Goal: Use online tool/utility: Utilize a website feature to perform a specific function

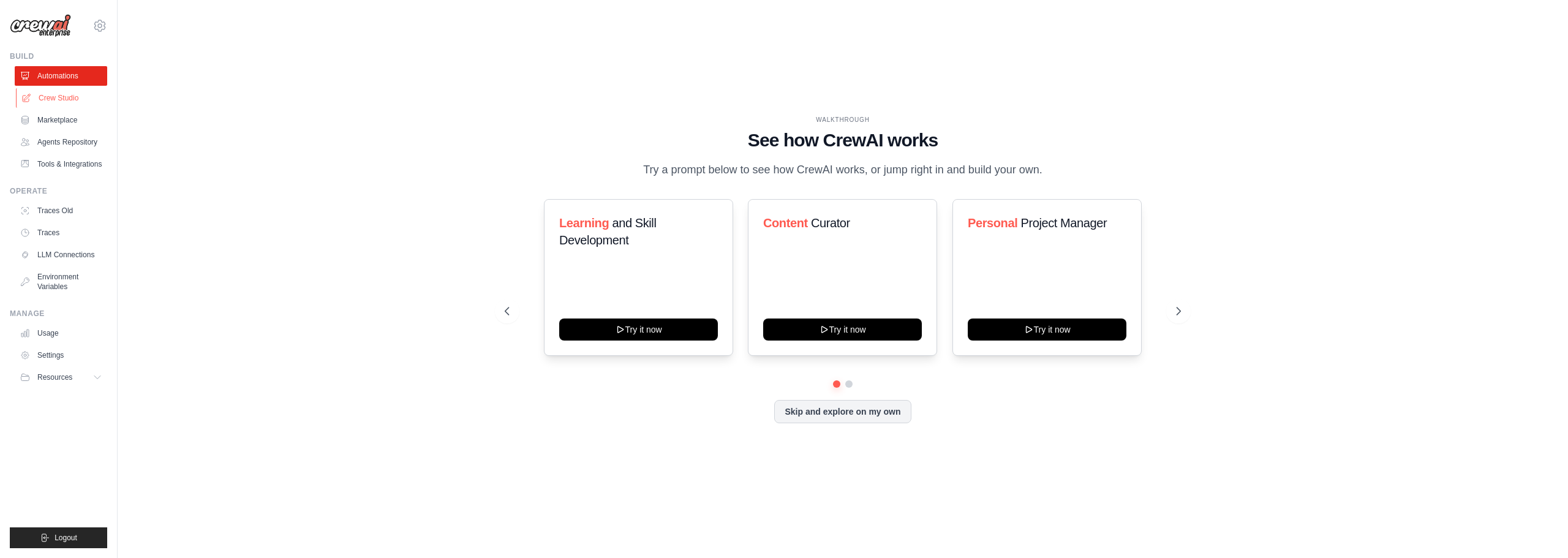
click at [71, 96] on link "Crew Studio" at bounding box center [62, 97] width 92 height 20
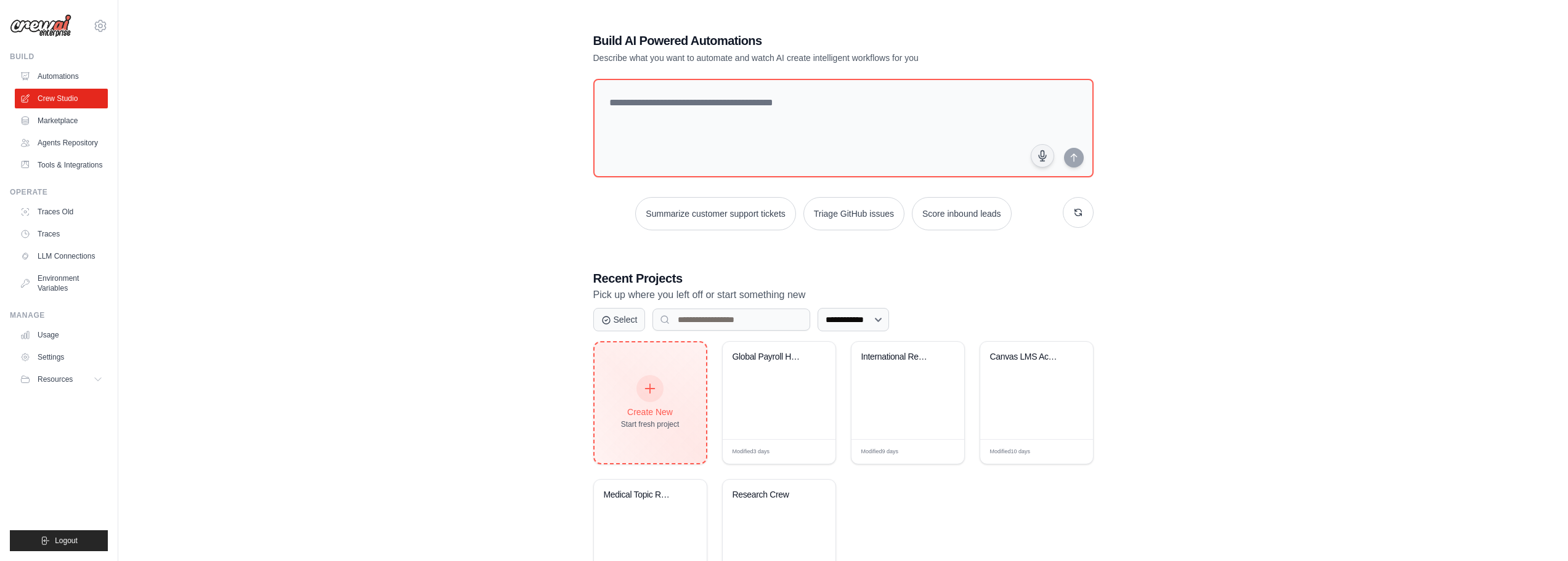
click at [645, 419] on div "Create New Start fresh project" at bounding box center [650, 402] width 59 height 53
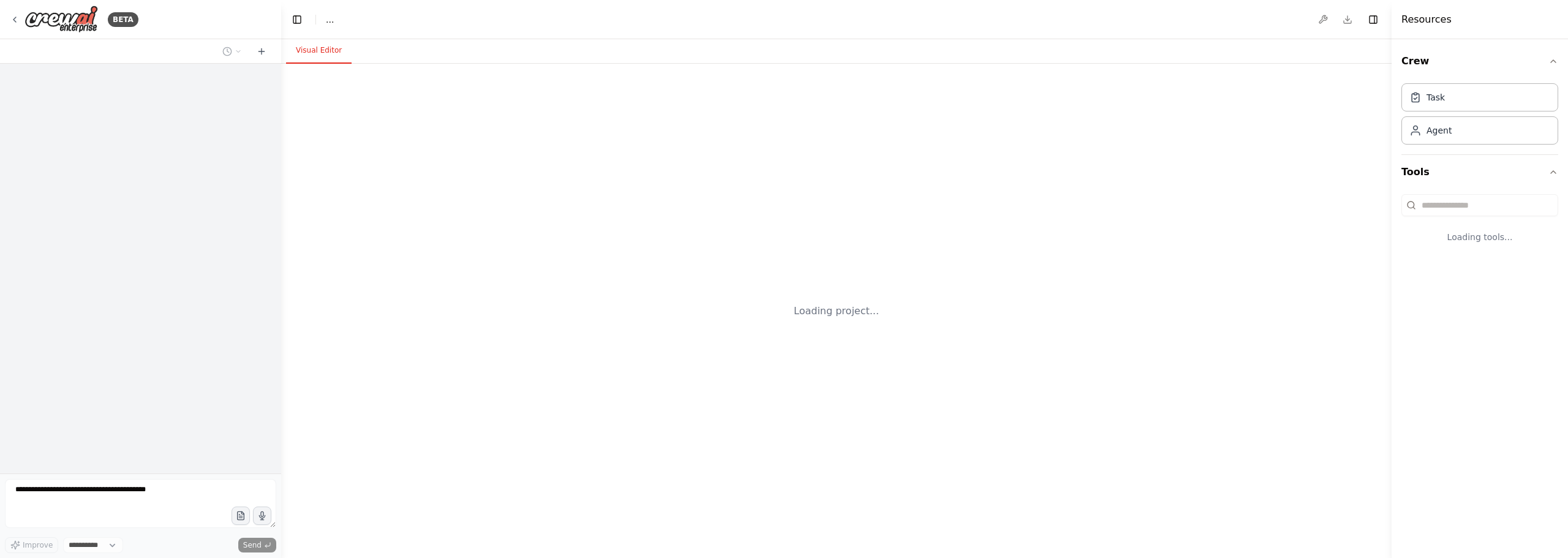
select select "****"
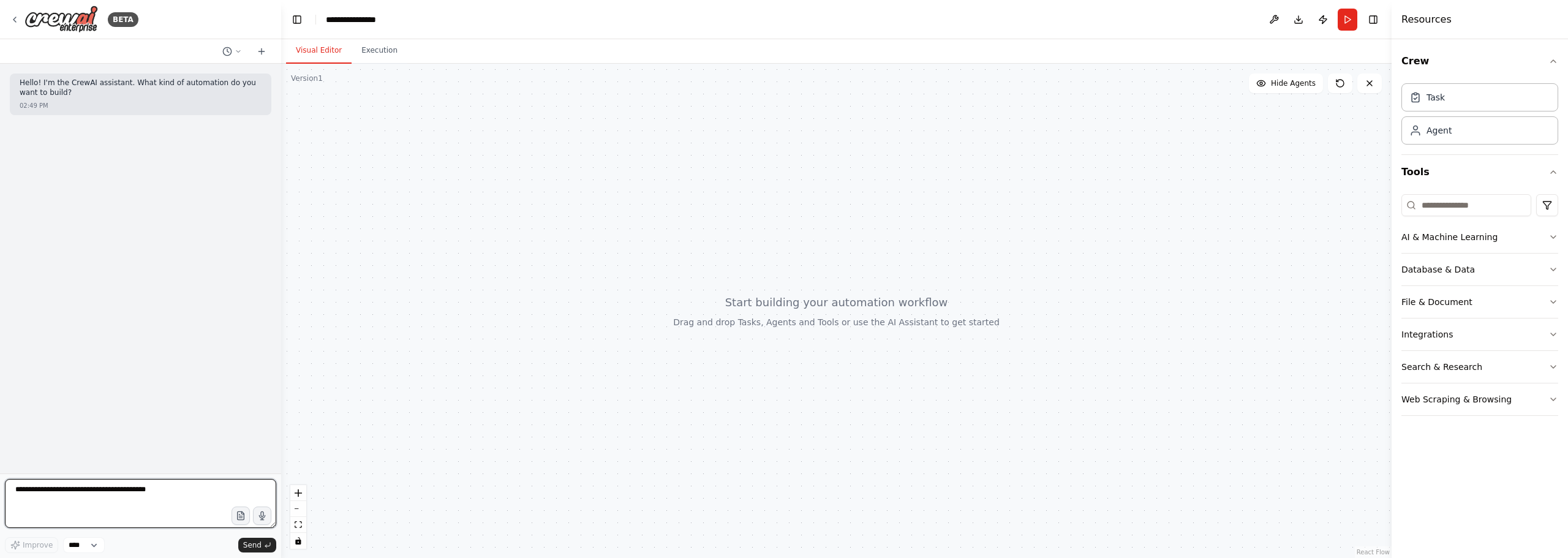
click at [110, 494] on textarea at bounding box center [141, 503] width 271 height 49
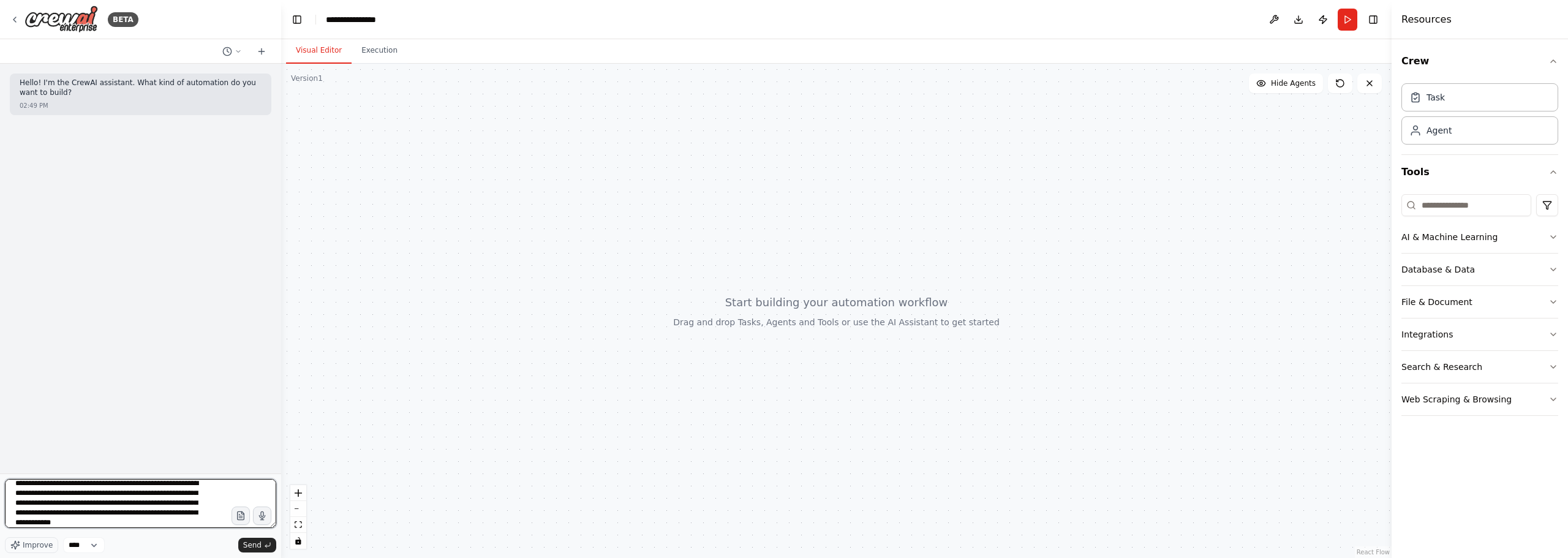
type textarea "**********"
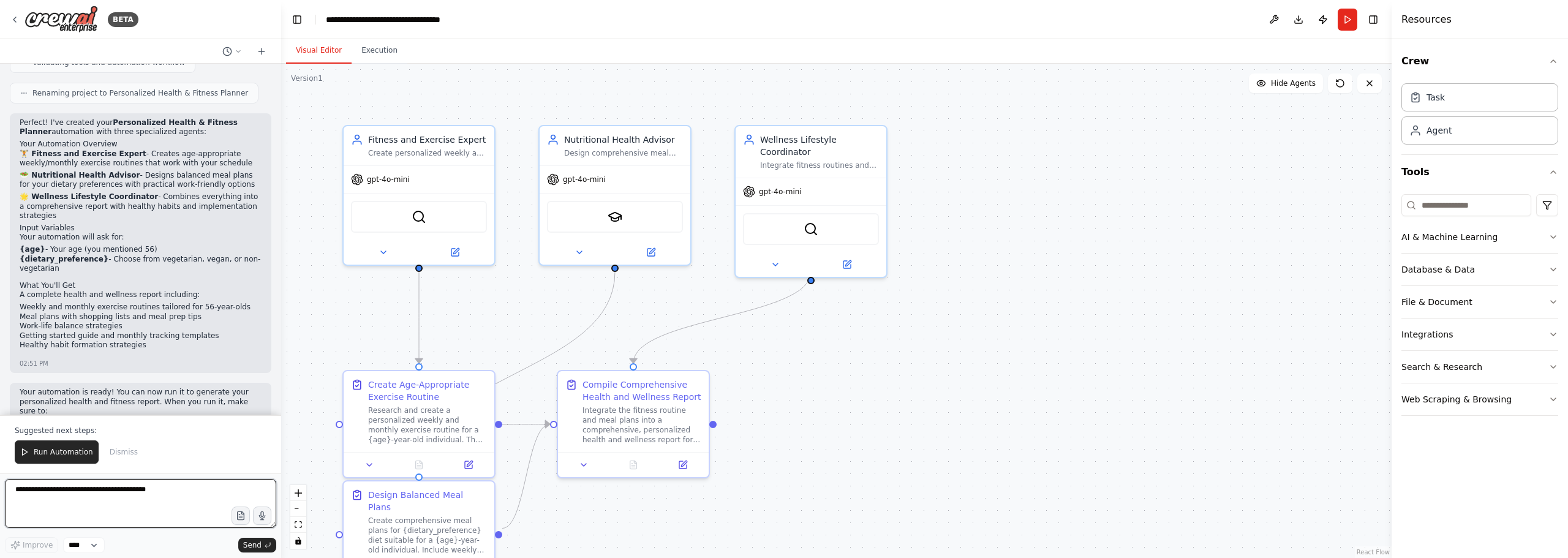
scroll to position [694, 0]
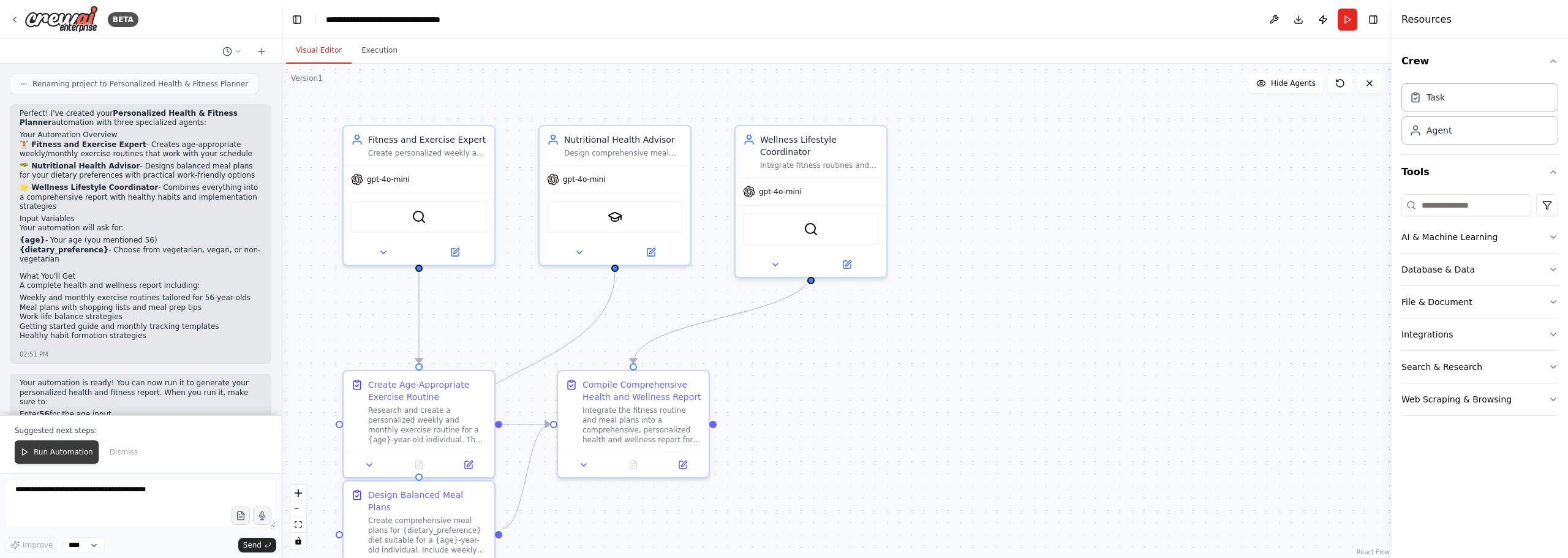
click at [70, 456] on span "Run Automation" at bounding box center [63, 451] width 59 height 10
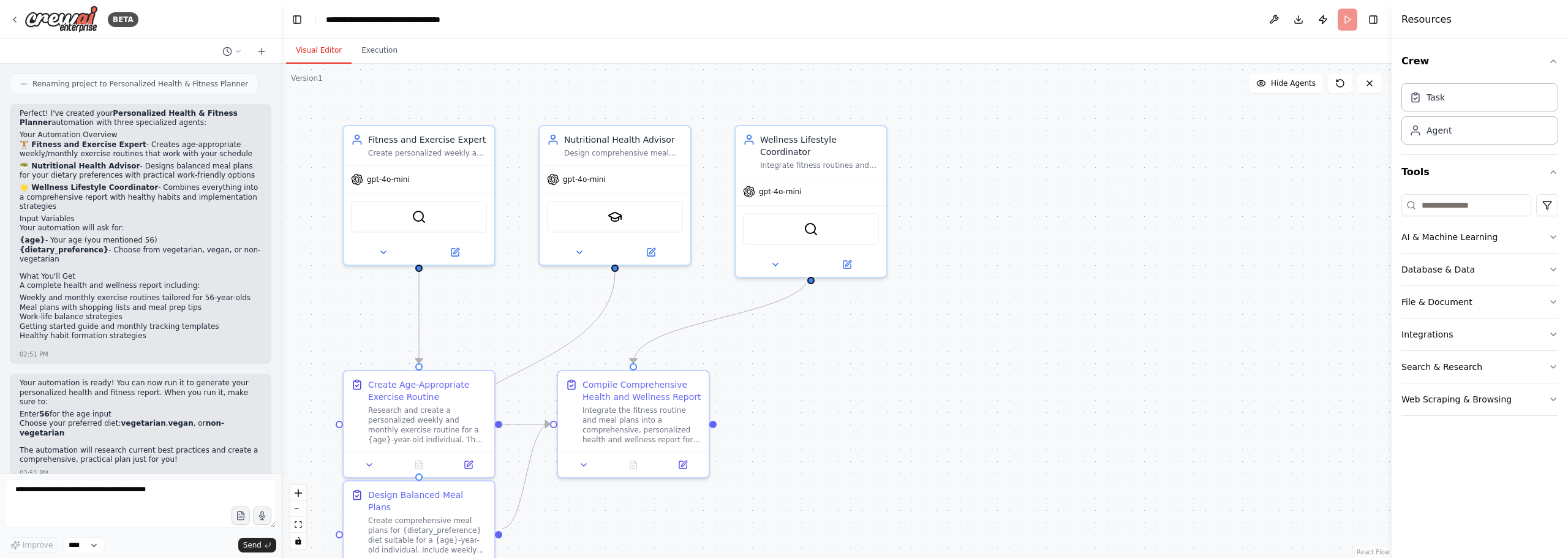
scroll to position [635, 0]
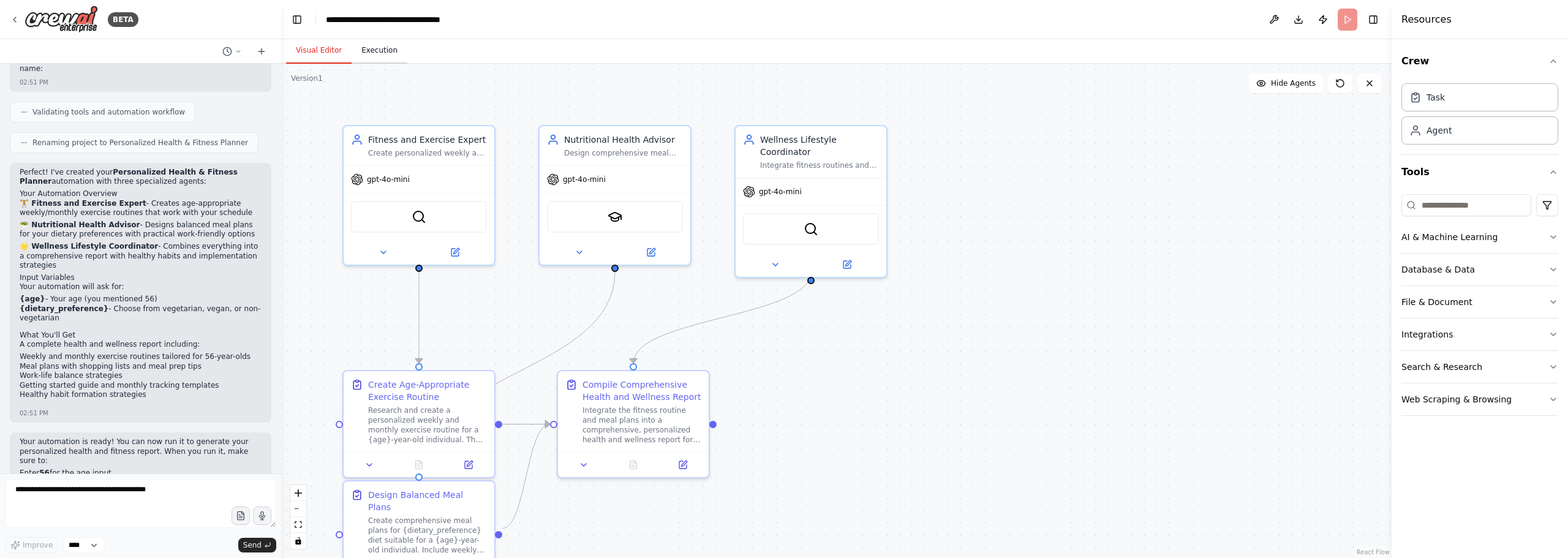
click at [378, 53] on body "BETA Hello! I'm the CrewAI assistant. What kind of automation do you want to bu…" at bounding box center [784, 279] width 1568 height 558
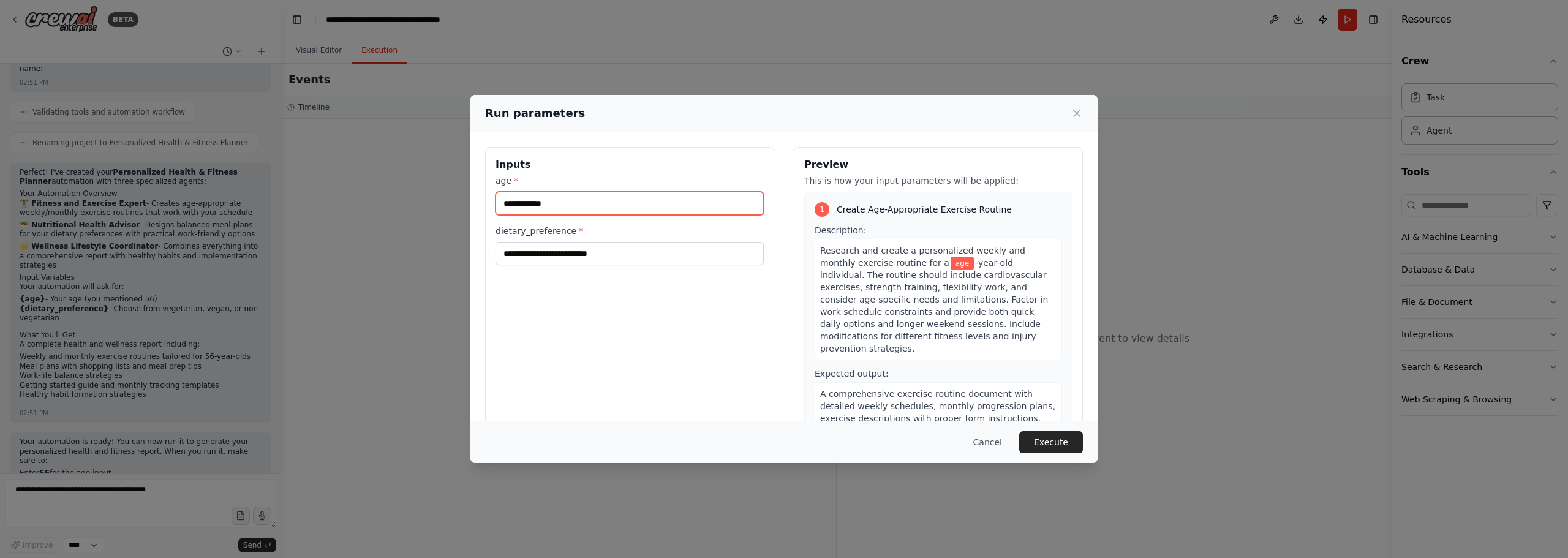
click at [548, 198] on input "age *" at bounding box center [630, 203] width 269 height 23
type input "**"
click at [537, 255] on input "dietary_preference *" at bounding box center [630, 253] width 269 height 23
type input "*"
type input "**********"
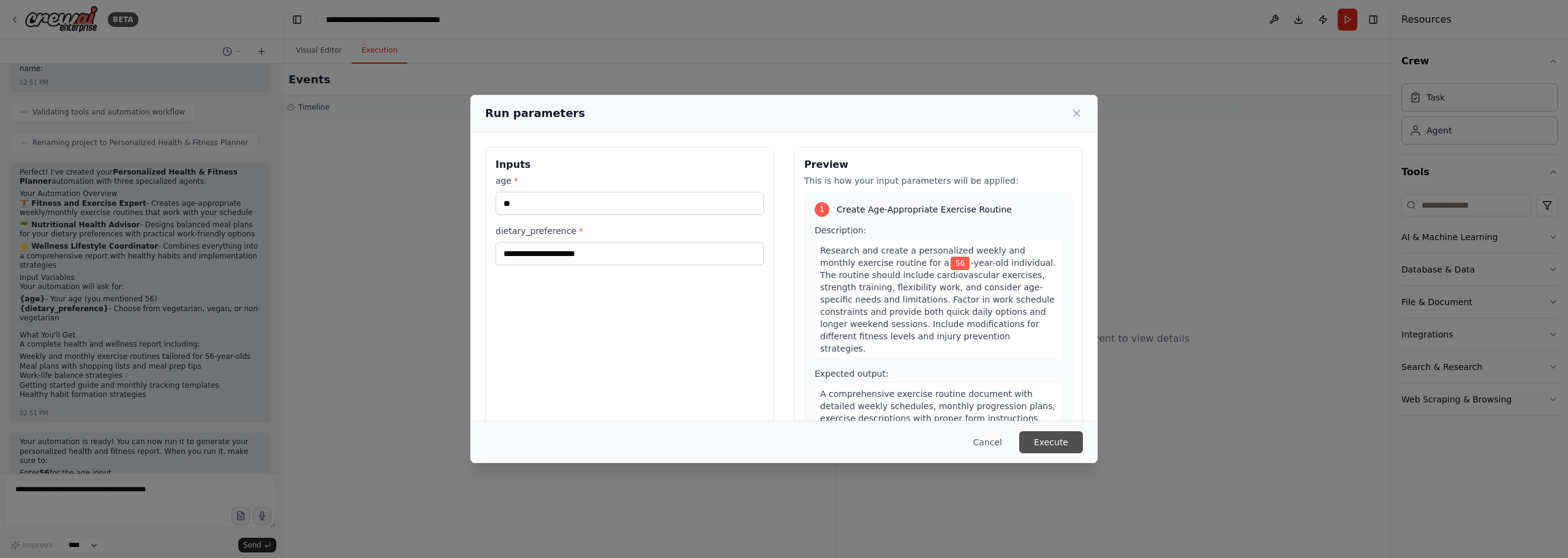
click at [1049, 443] on button "Execute" at bounding box center [1051, 442] width 63 height 22
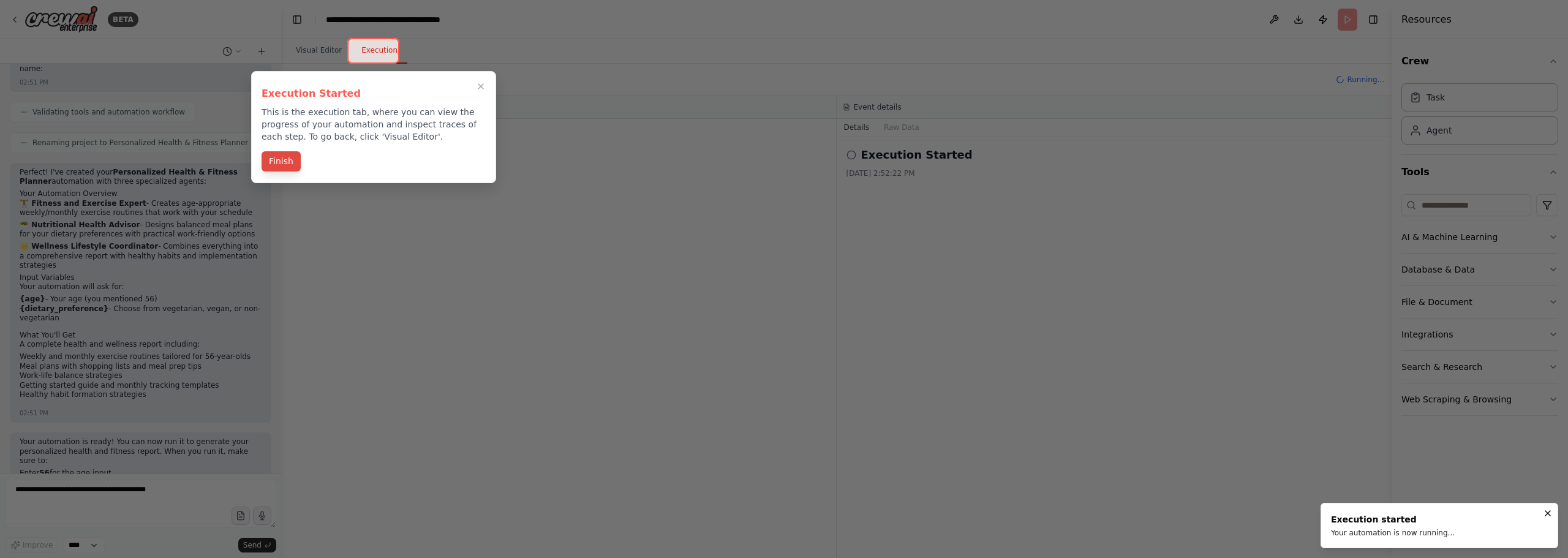
click at [281, 163] on button "Finish" at bounding box center [281, 161] width 39 height 20
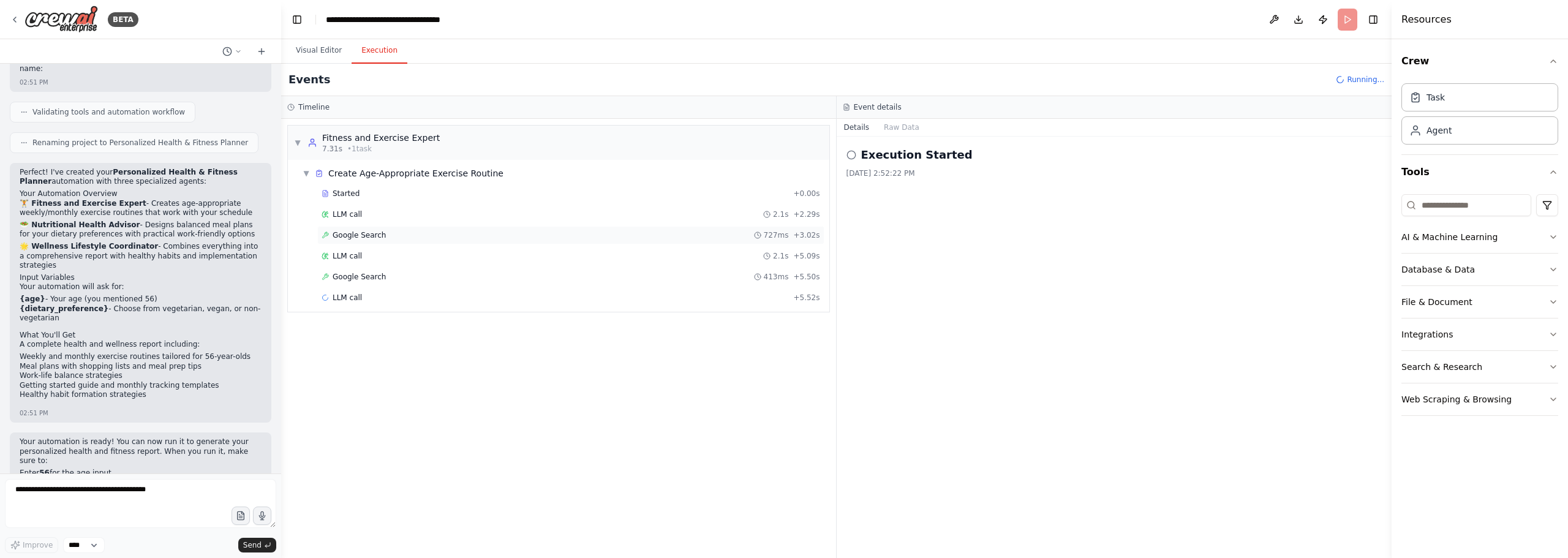
click at [370, 236] on span "Google Search" at bounding box center [358, 235] width 53 height 10
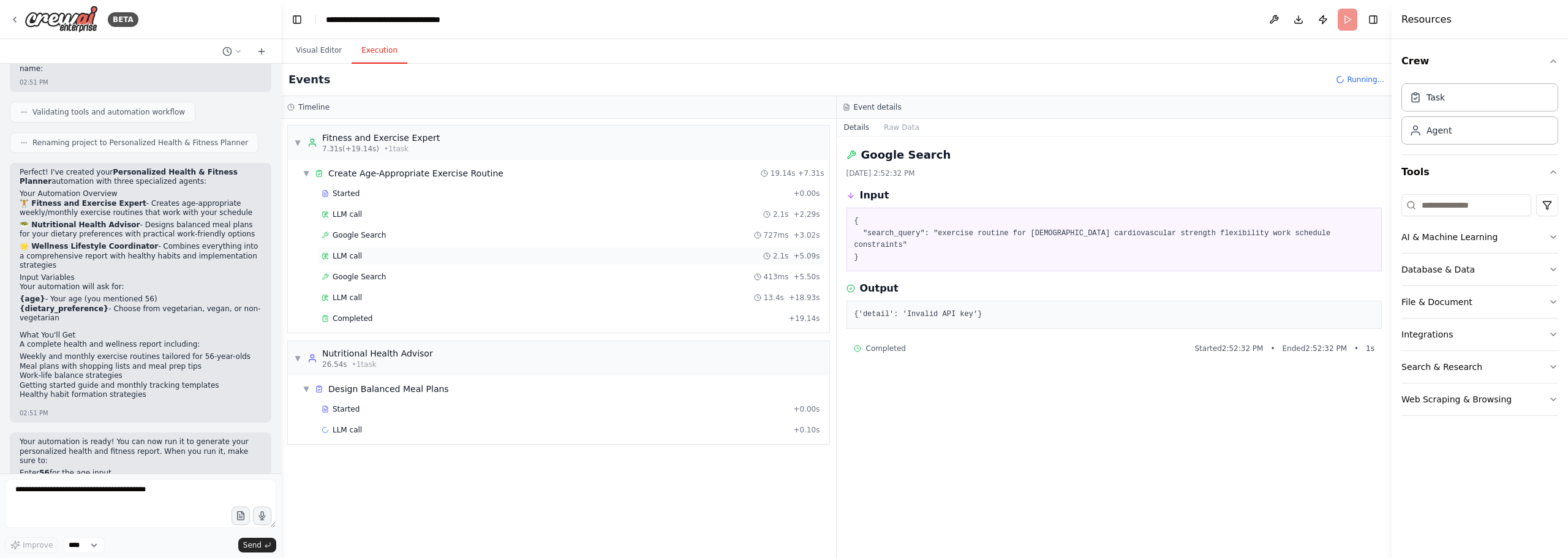
click at [344, 258] on span "LLM call" at bounding box center [347, 256] width 30 height 10
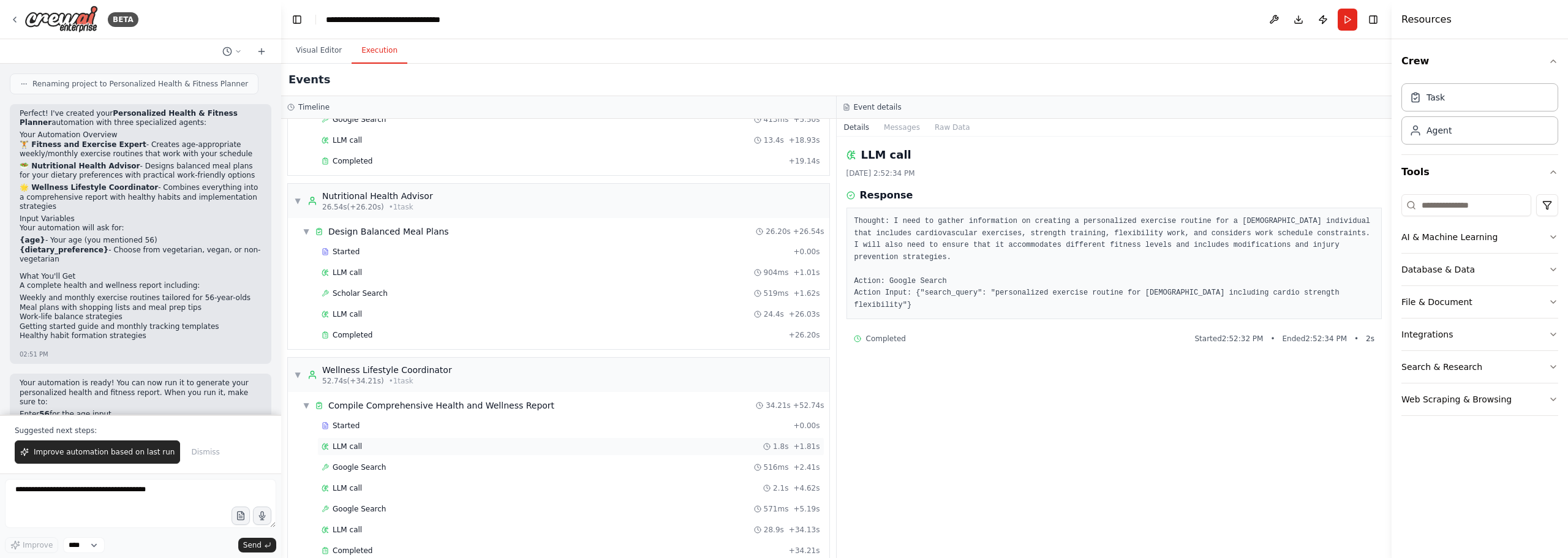
scroll to position [178, 0]
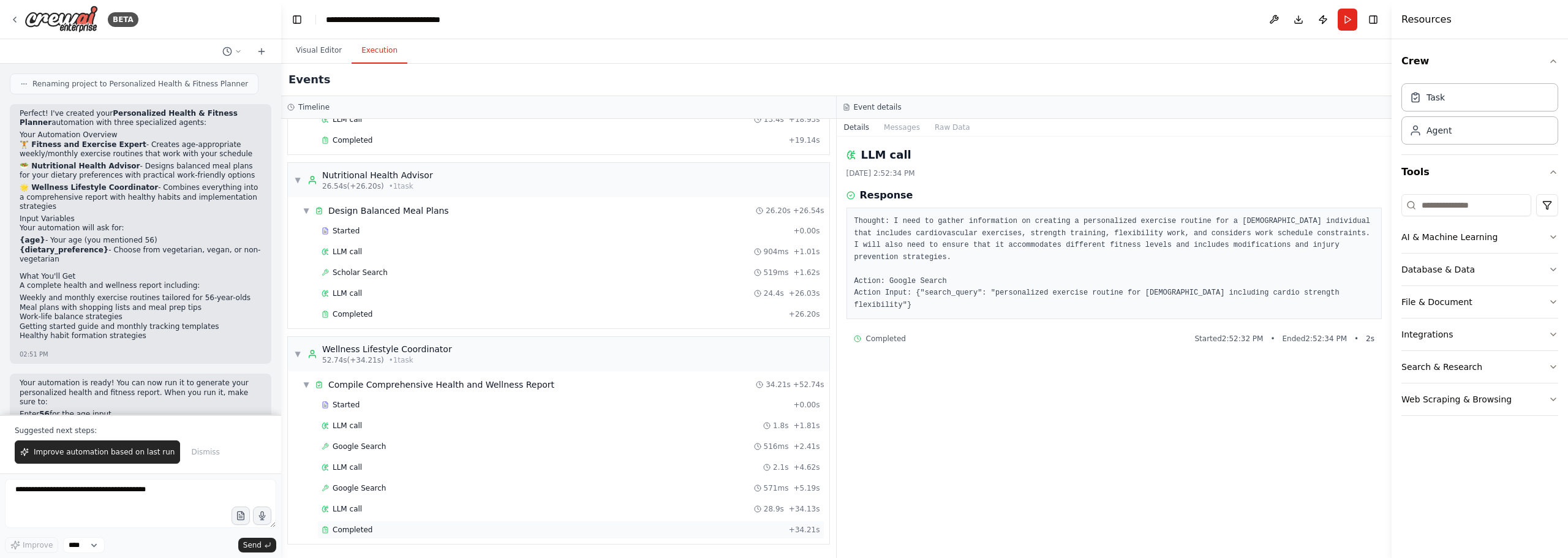
click at [375, 526] on div "Completed" at bounding box center [553, 529] width 463 height 10
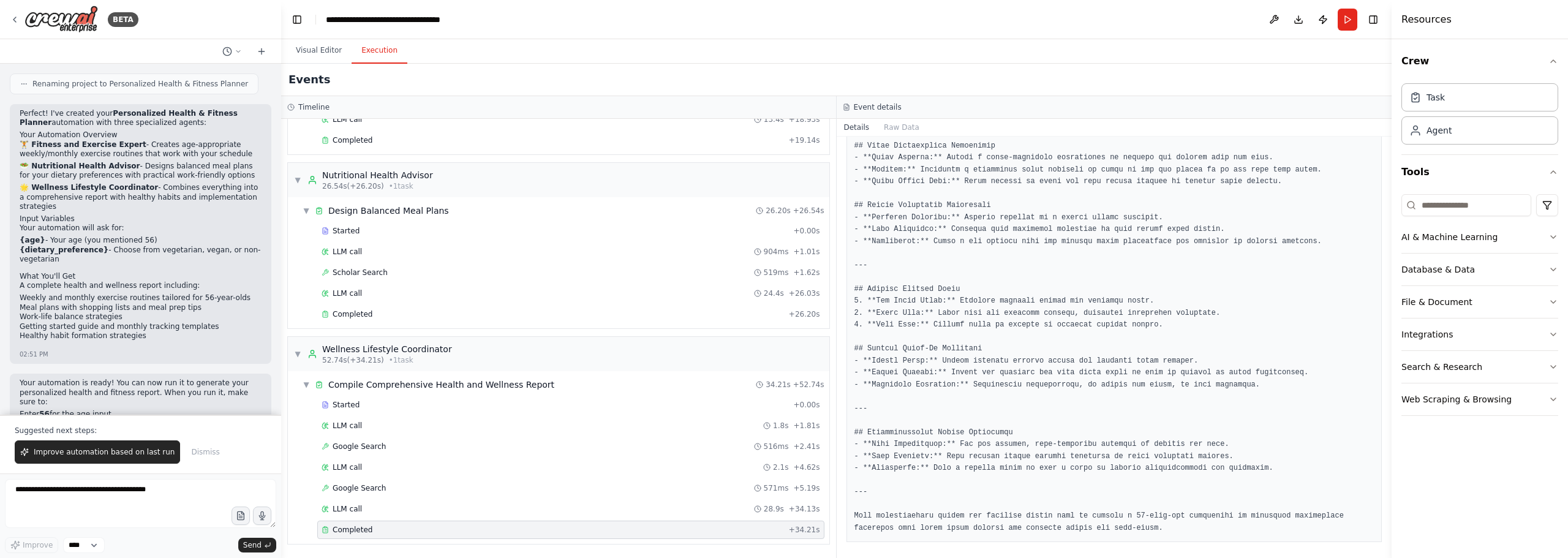
scroll to position [1471, 0]
click at [74, 502] on textarea at bounding box center [141, 503] width 271 height 49
type textarea "*"
type textarea "**********"
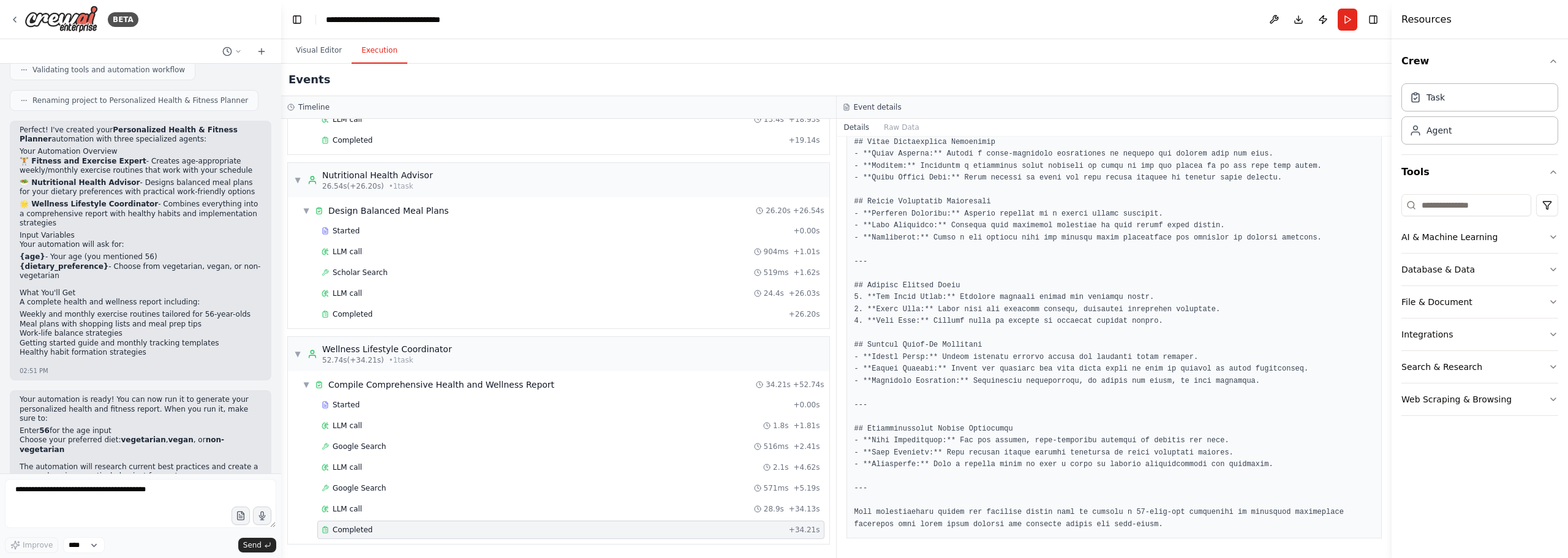
scroll to position [709, 0]
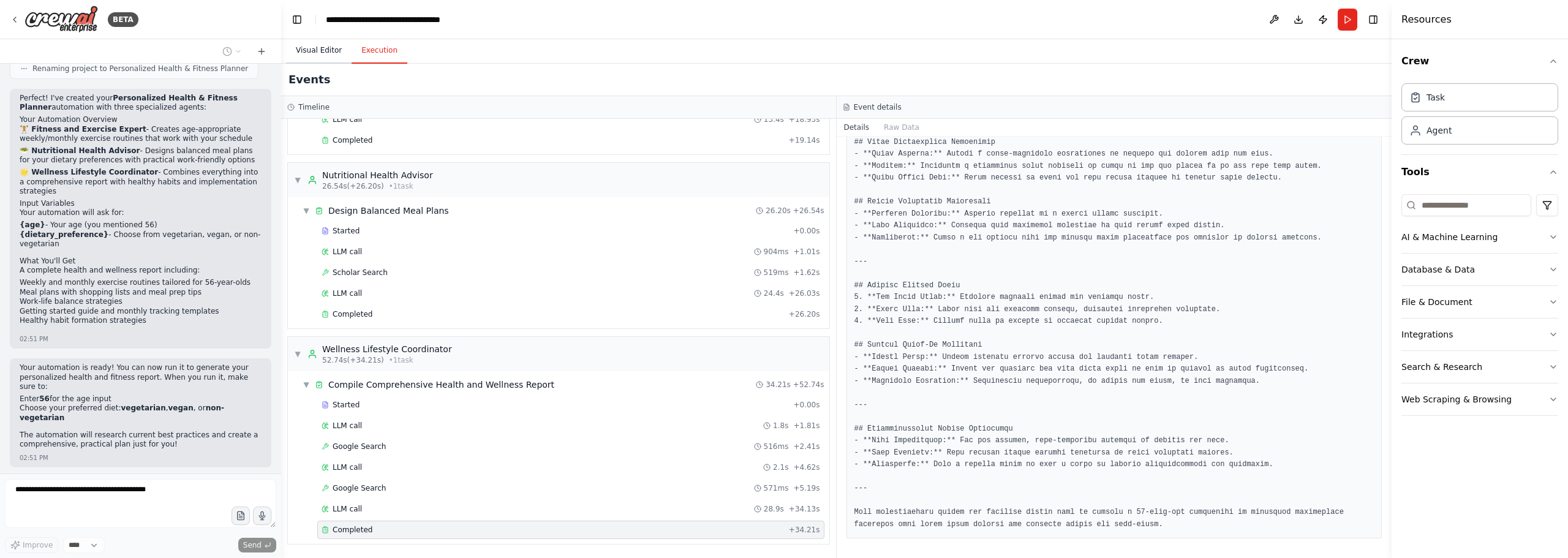
click at [308, 45] on button "Visual Editor" at bounding box center [318, 51] width 65 height 26
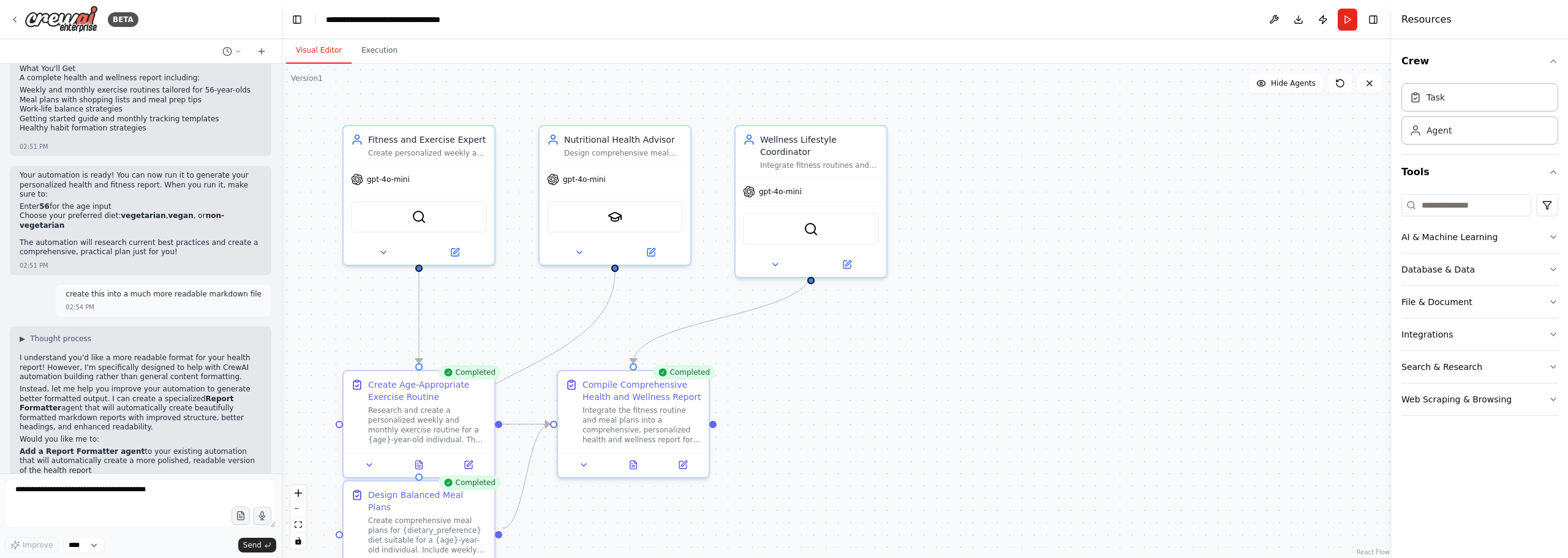
scroll to position [911, 0]
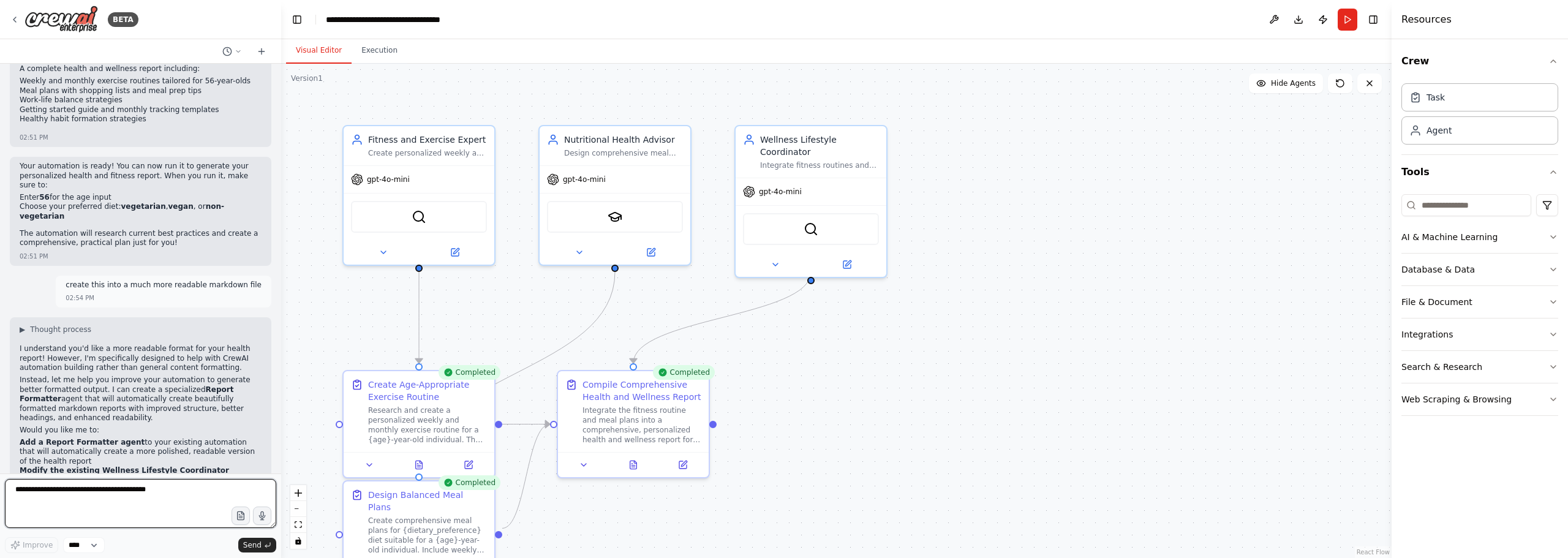
click at [92, 492] on textarea at bounding box center [141, 503] width 271 height 49
type textarea "**********"
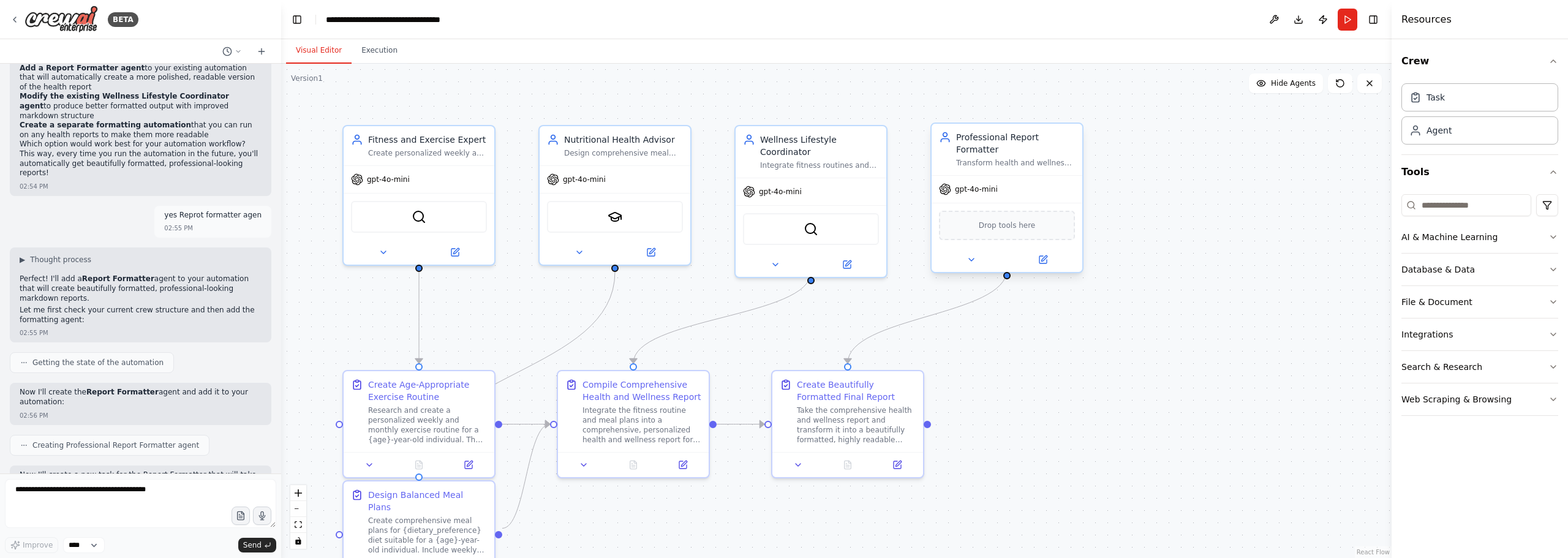
scroll to position [1347, 0]
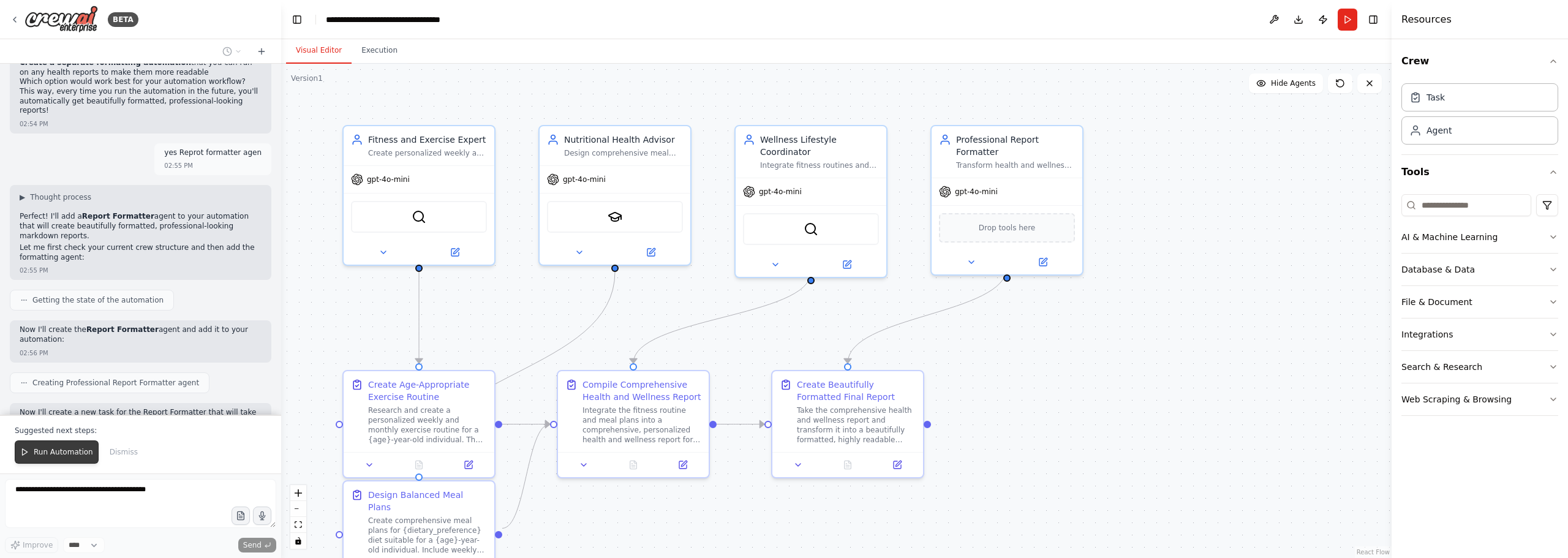
click at [59, 458] on button "Run Automation" at bounding box center [57, 451] width 84 height 23
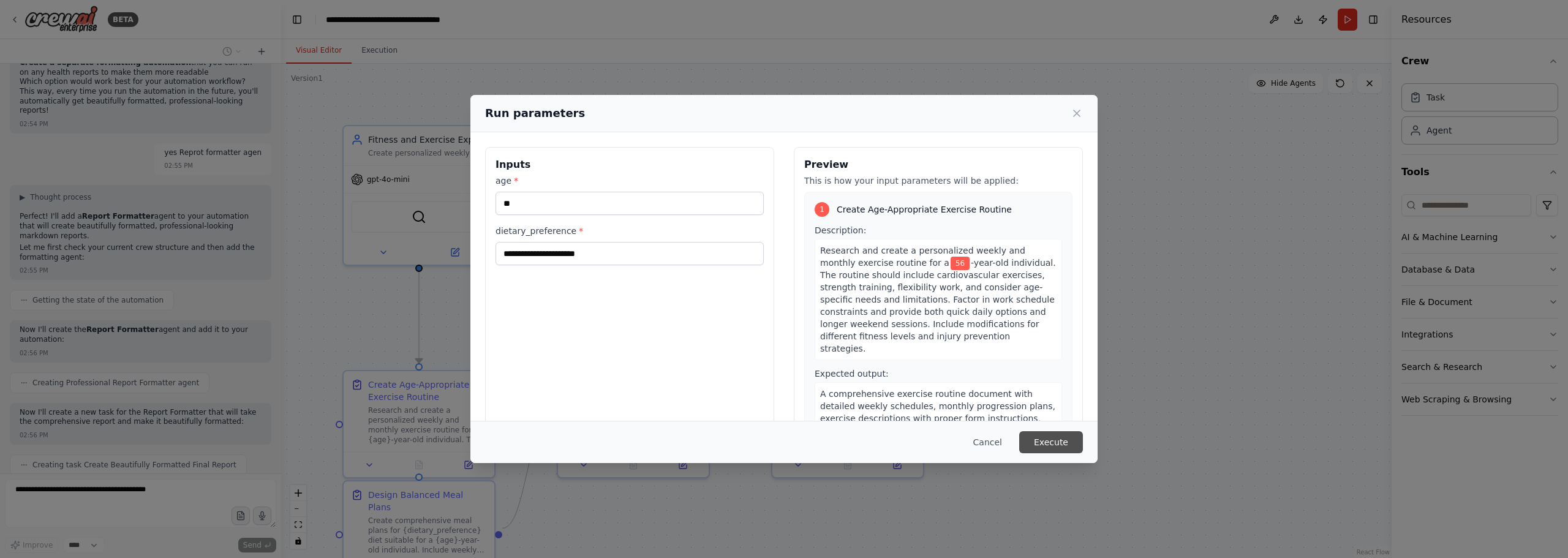
click at [1050, 438] on button "Execute" at bounding box center [1051, 442] width 63 height 22
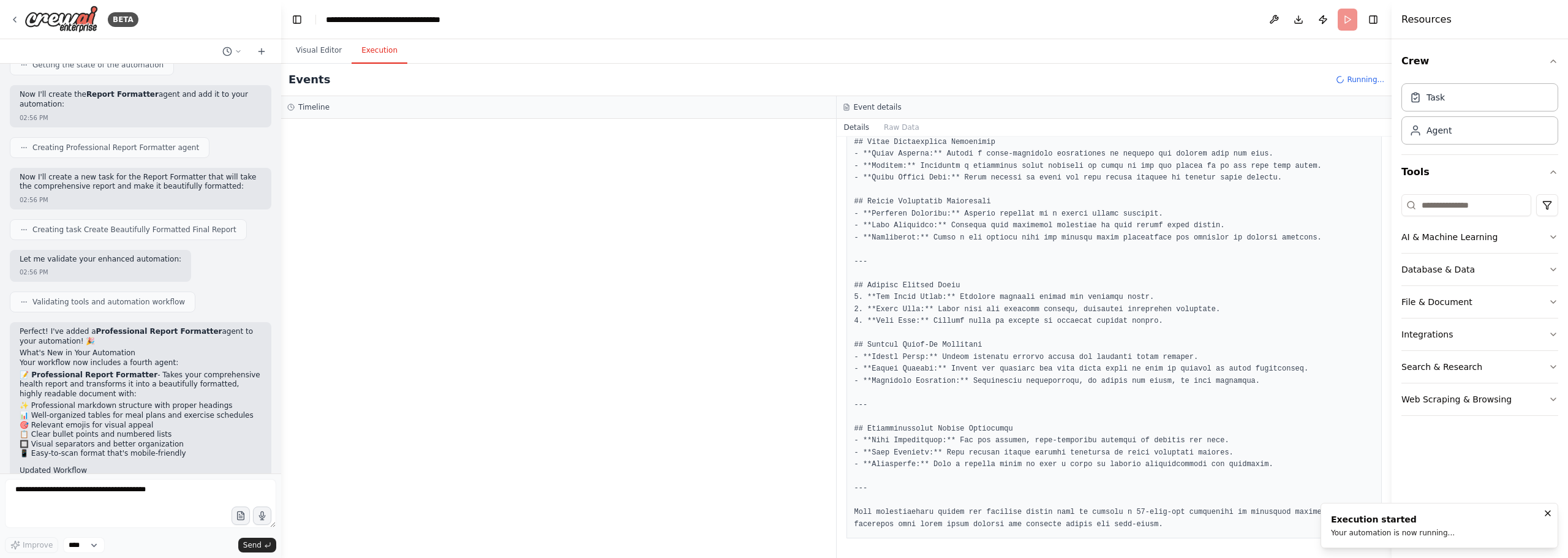
scroll to position [1592, 0]
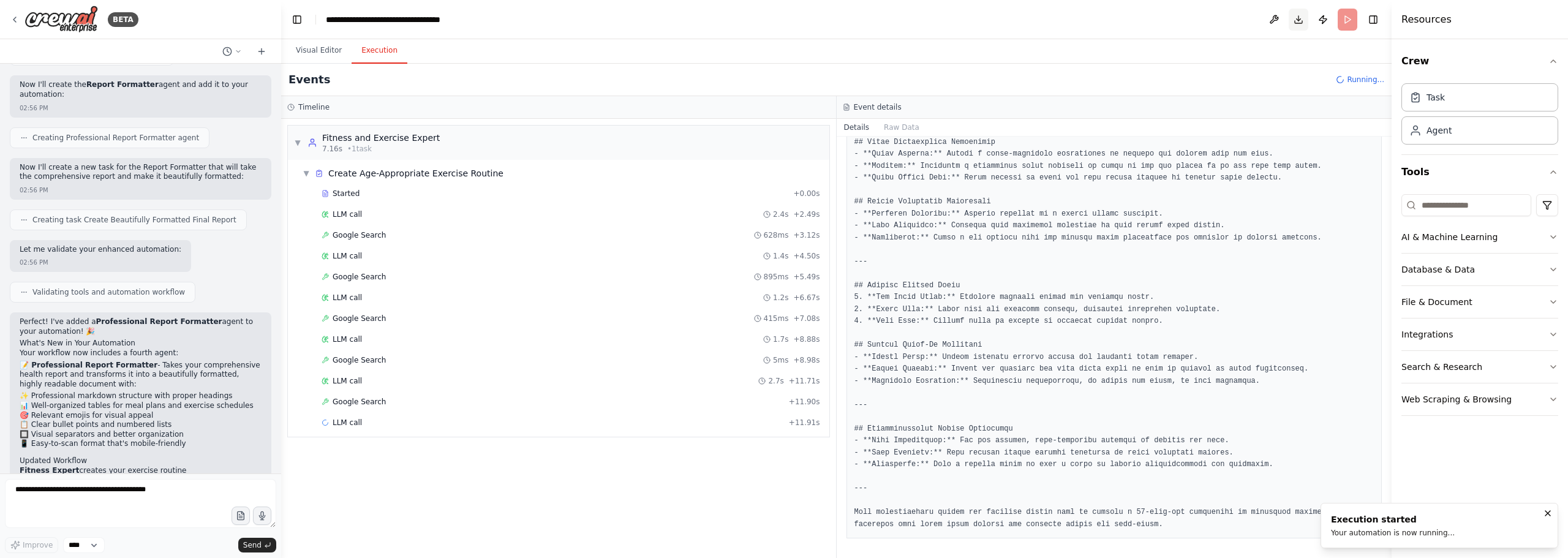
click at [1302, 23] on button "Download" at bounding box center [1298, 19] width 20 height 22
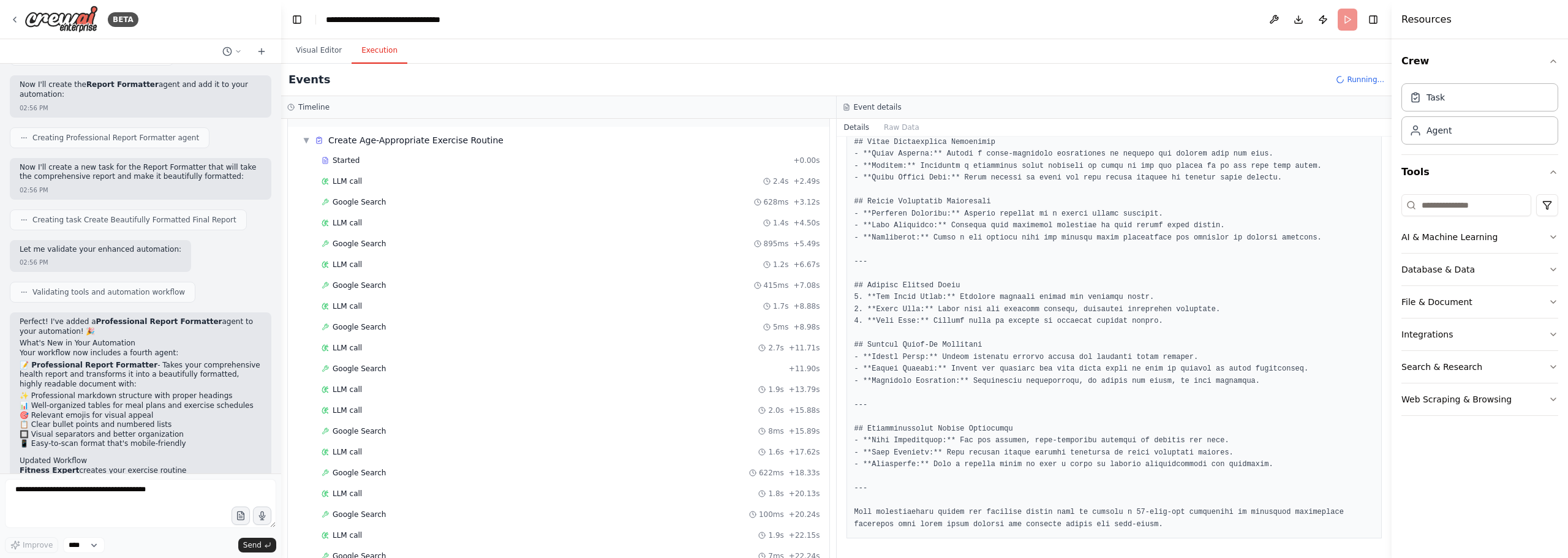
scroll to position [0, 0]
click at [310, 171] on span "▼" at bounding box center [306, 173] width 7 height 10
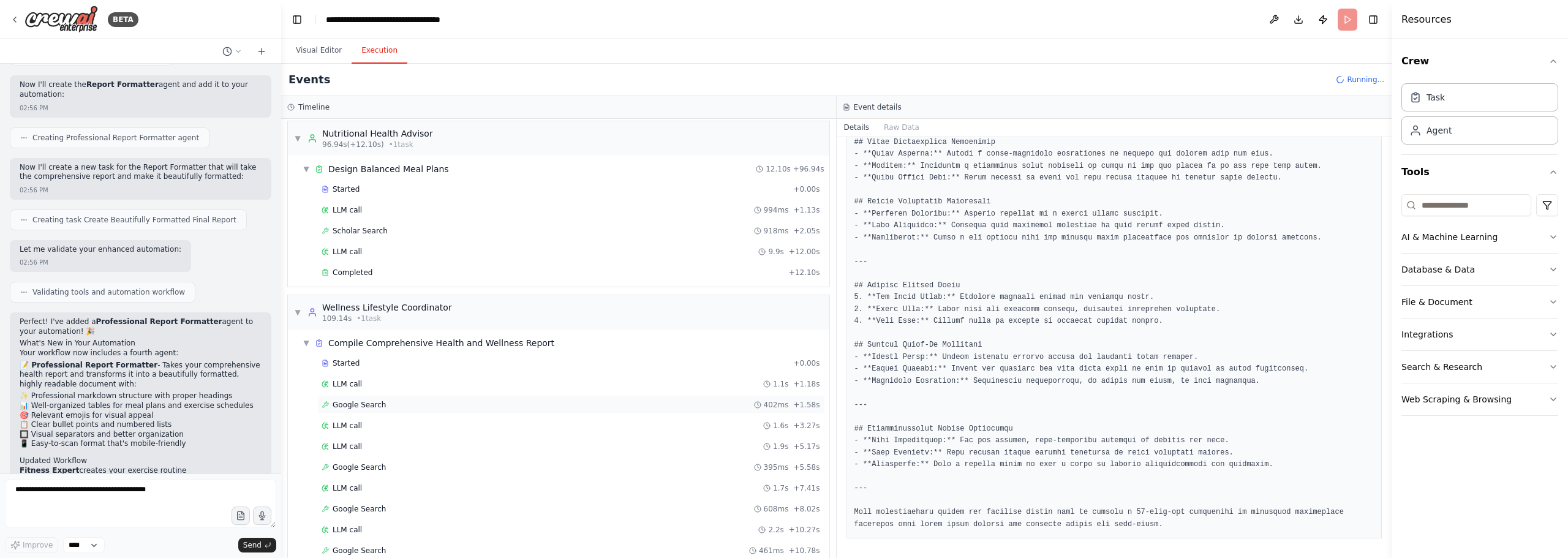
scroll to position [136, 0]
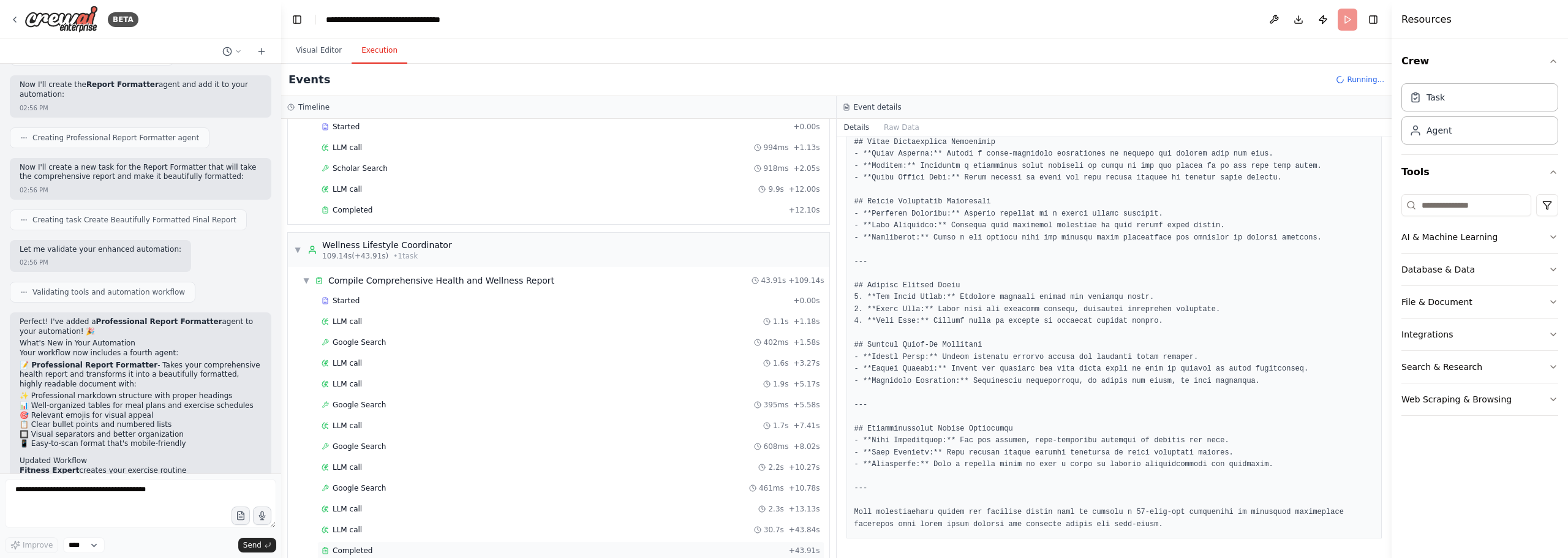
click at [360, 546] on span "Completed" at bounding box center [352, 550] width 40 height 10
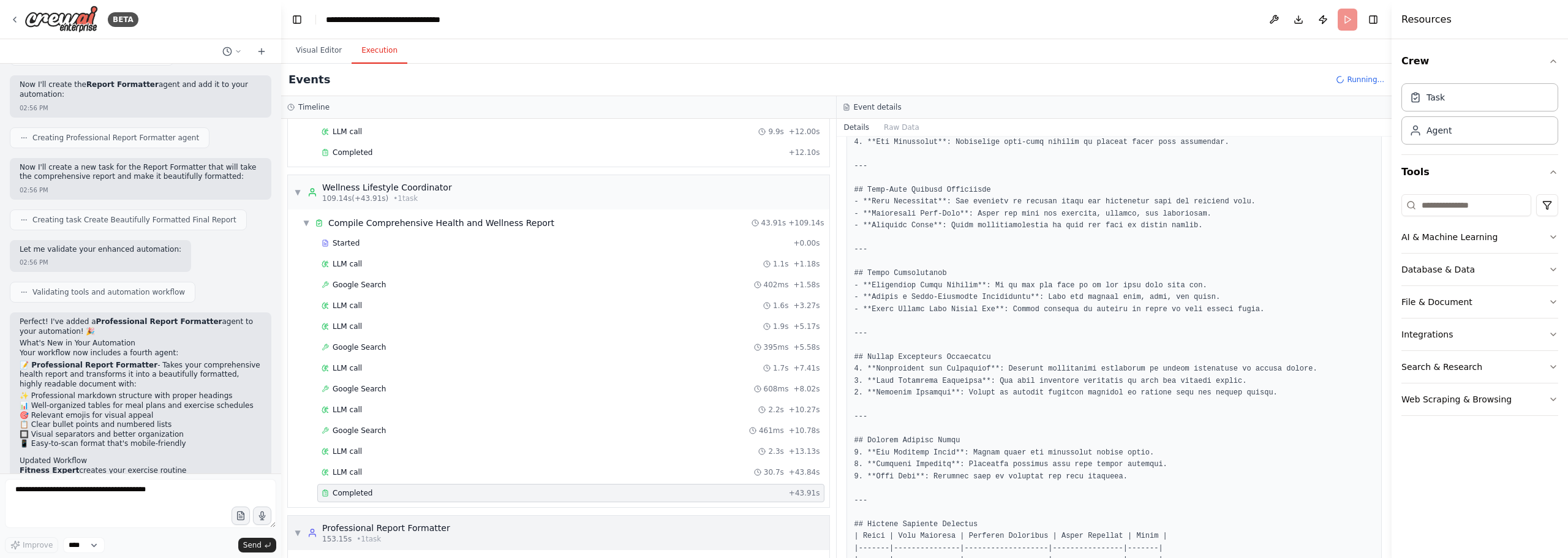
scroll to position [269, 0]
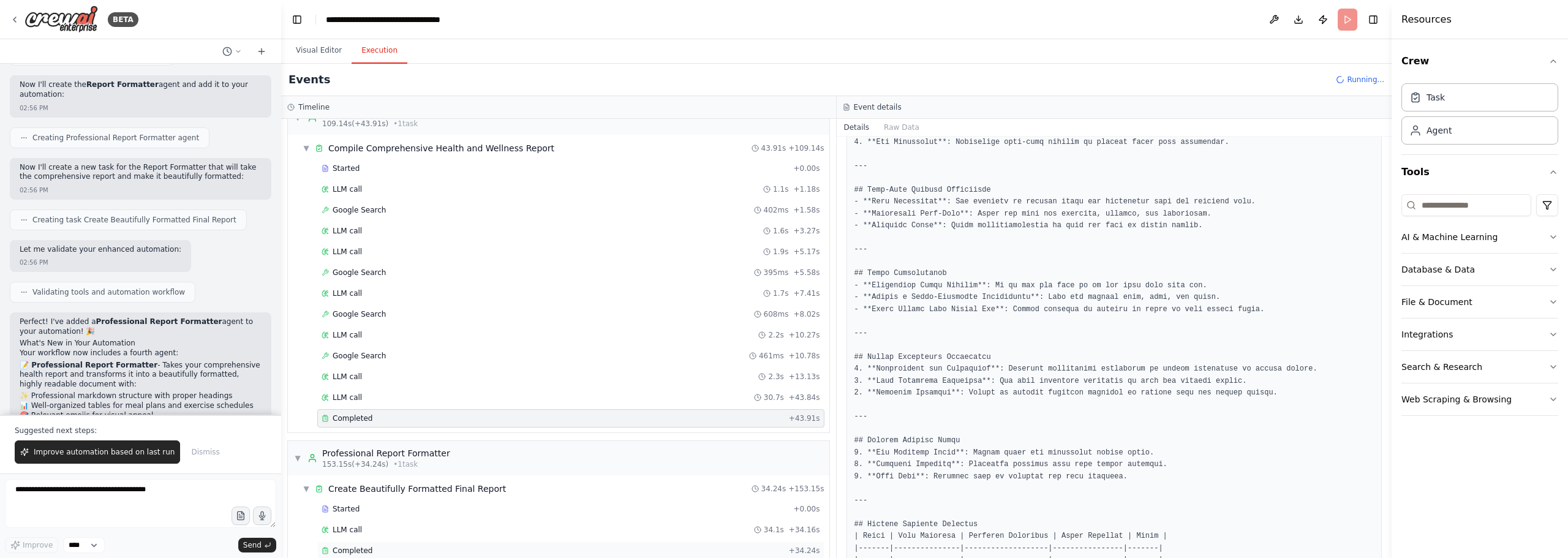
click at [347, 546] on span "Completed" at bounding box center [352, 550] width 40 height 10
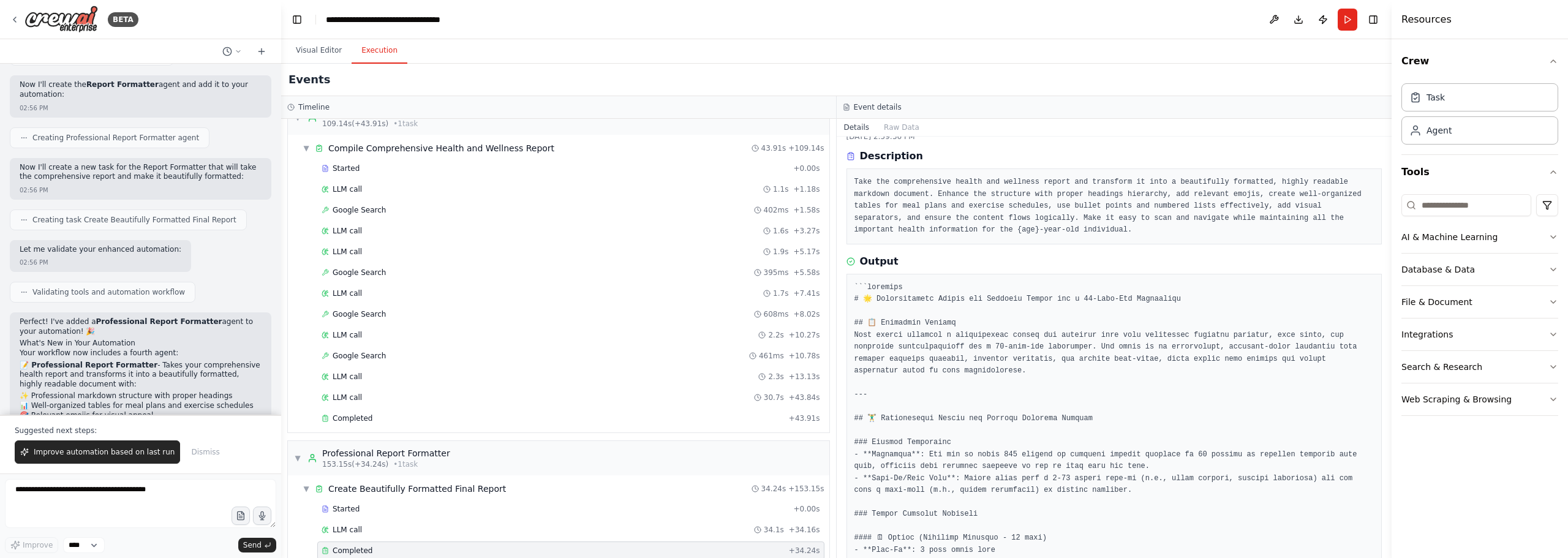
scroll to position [0, 0]
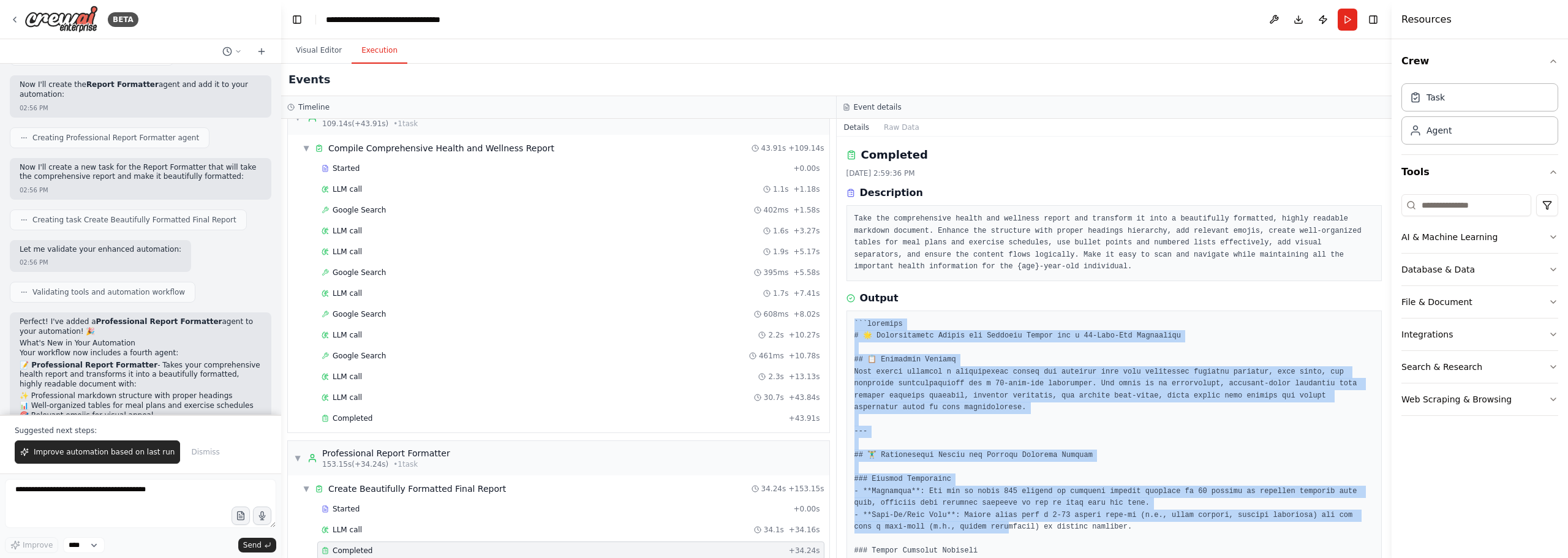
drag, startPoint x: 855, startPoint y: 322, endPoint x: 948, endPoint y: 521, distance: 219.7
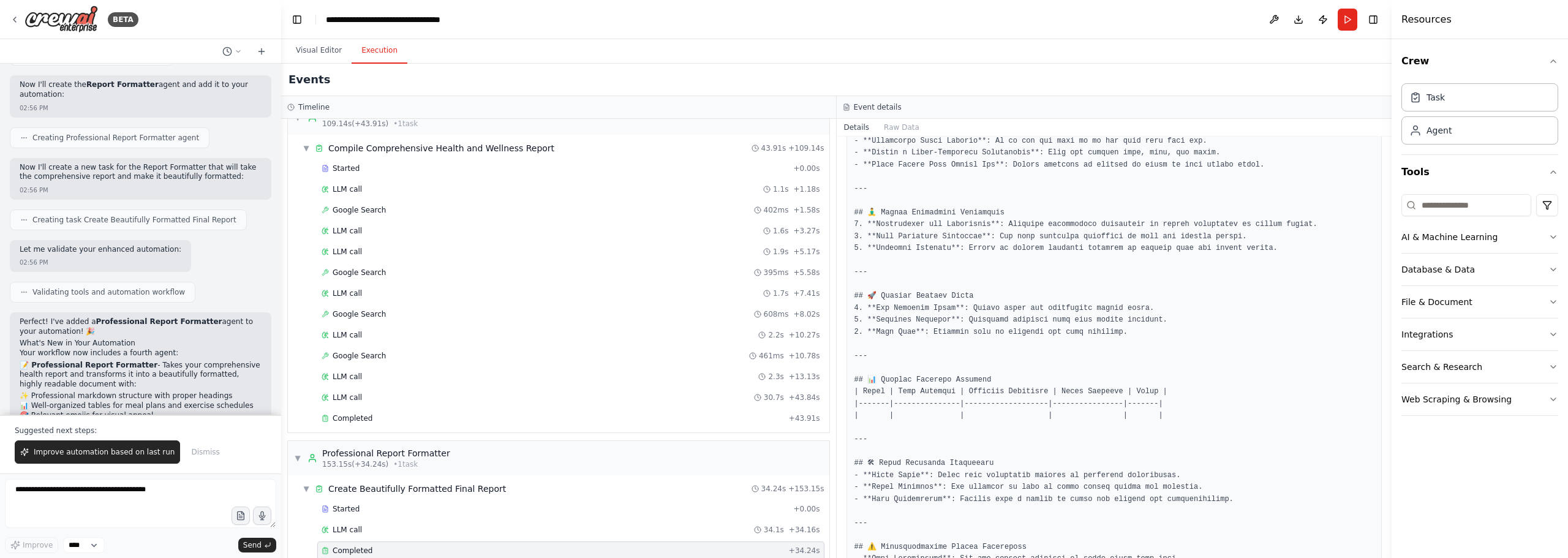
scroll to position [1722, 0]
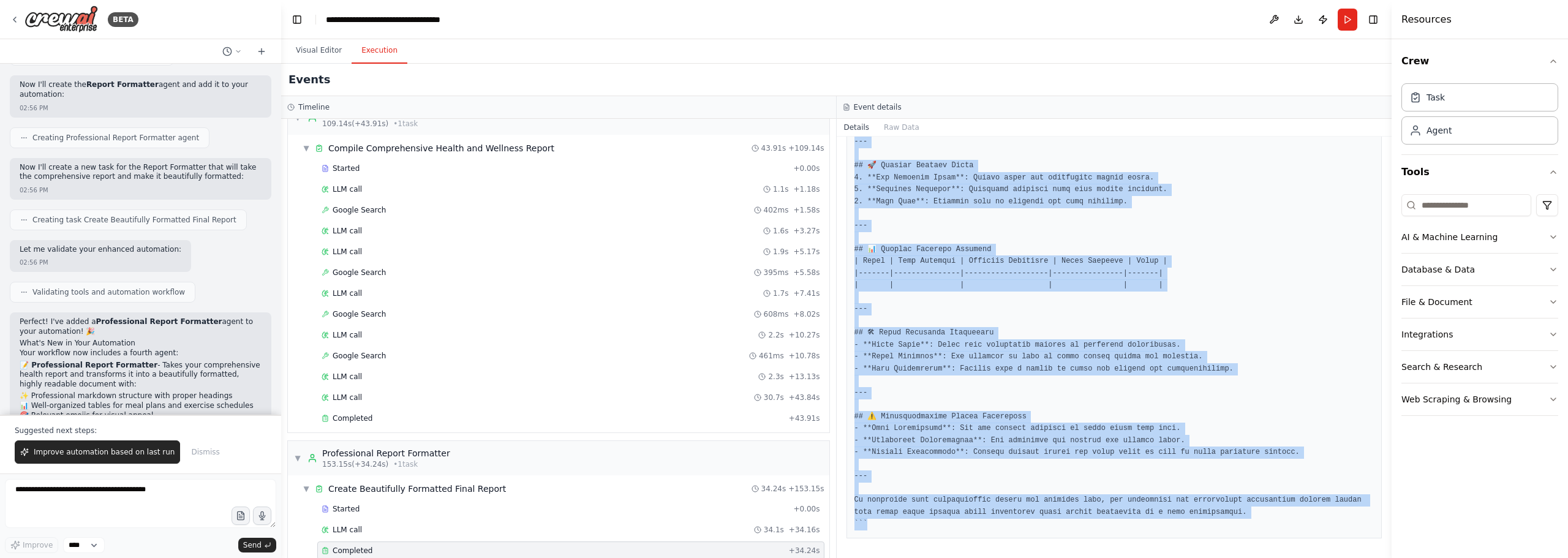
copy pre "```loremips # 🌟 Dolorsitametc Adipis eli Seddoeiu Tempor inc u 73-Labo-Etd Magn…"
